Goal: Find specific page/section: Find specific page/section

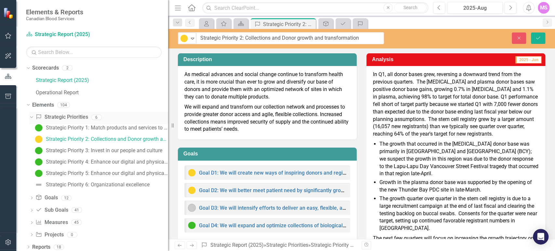
click at [32, 116] on icon "Dropdown" at bounding box center [31, 117] width 4 height 5
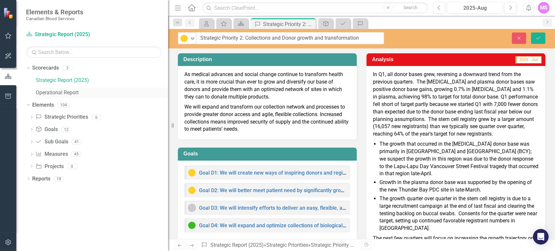
click at [46, 94] on link "Operational Report" at bounding box center [102, 92] width 132 height 7
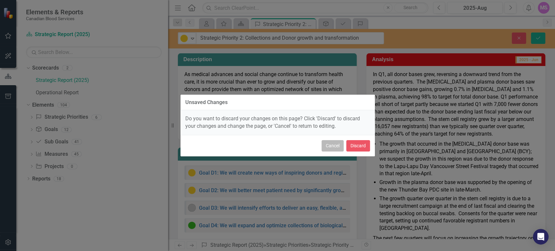
click at [336, 145] on button "Cancel" at bounding box center [333, 145] width 22 height 11
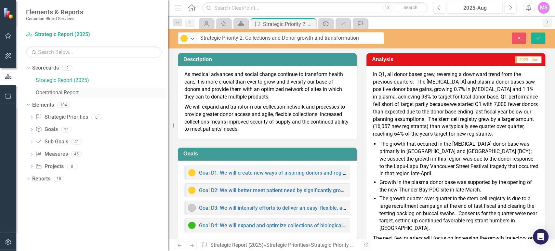
click at [45, 90] on link "Operational Report" at bounding box center [102, 92] width 132 height 7
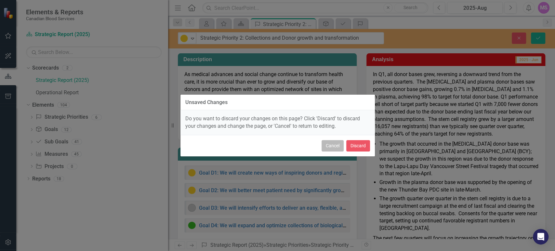
click at [337, 145] on button "Cancel" at bounding box center [333, 145] width 22 height 11
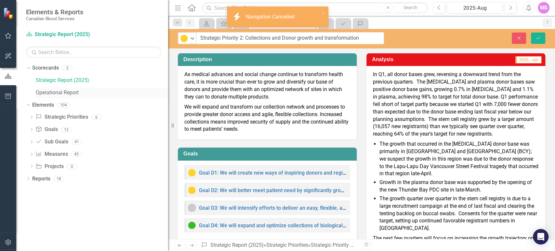
click at [75, 94] on link "Operational Report" at bounding box center [102, 92] width 132 height 7
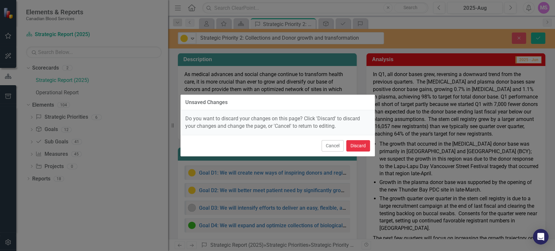
click at [357, 145] on button "Discard" at bounding box center [359, 145] width 24 height 11
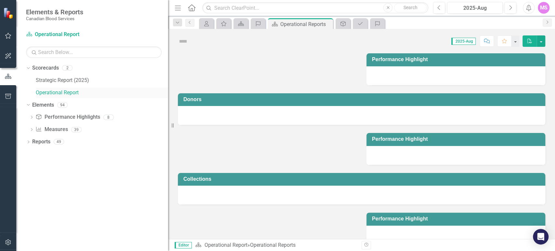
click at [46, 90] on link "Operational Report" at bounding box center [102, 92] width 132 height 7
click at [31, 119] on icon "Dropdown" at bounding box center [31, 118] width 5 height 4
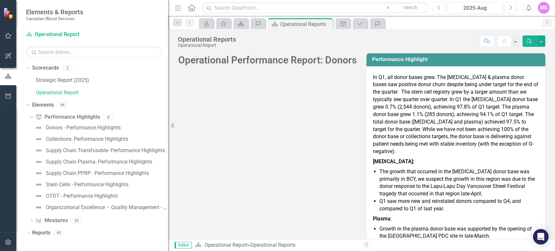
click at [32, 220] on icon "Dropdown" at bounding box center [31, 222] width 5 height 4
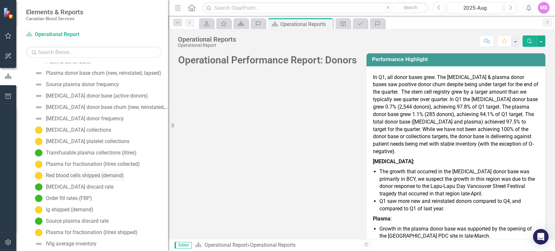
scroll to position [108, 0]
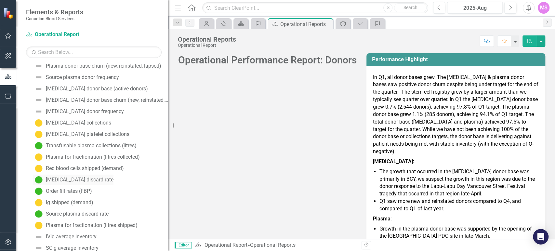
click at [81, 178] on div "[MEDICAL_DATA] discard rate" at bounding box center [80, 180] width 68 height 6
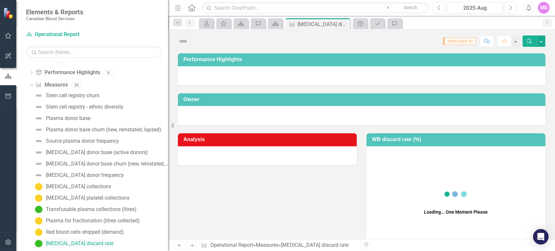
scroll to position [42, 0]
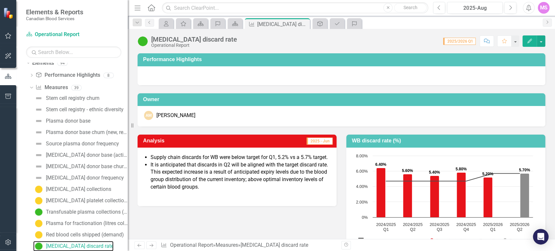
drag, startPoint x: 172, startPoint y: 126, endPoint x: 128, endPoint y: 123, distance: 44.0
click at [128, 123] on div "Resize" at bounding box center [130, 125] width 5 height 251
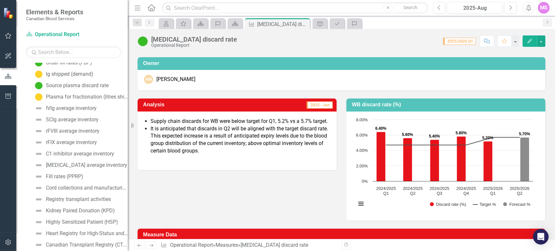
scroll to position [331, 0]
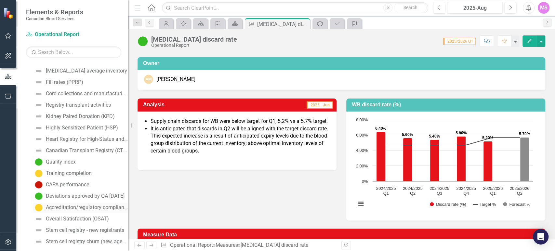
click at [75, 206] on div "Accreditation/regulatory compliance" at bounding box center [87, 208] width 82 height 6
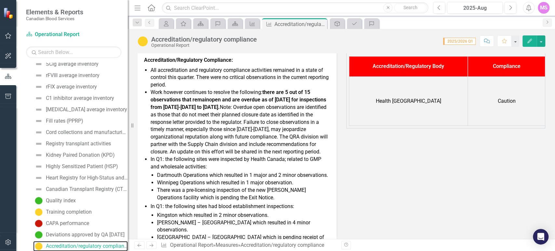
scroll to position [108, 0]
